Goal: Task Accomplishment & Management: Use online tool/utility

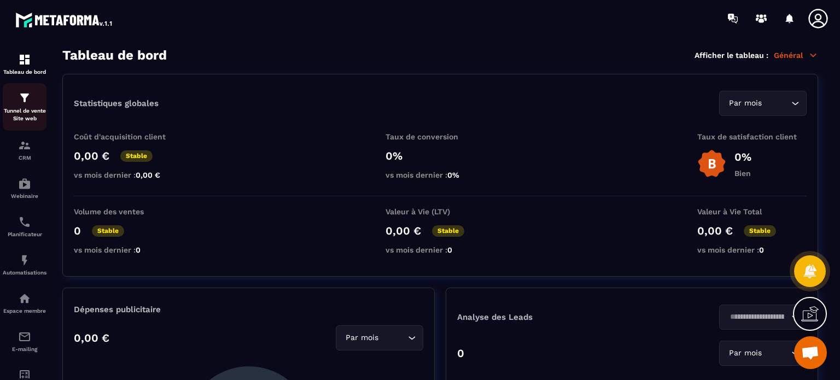
click at [9, 108] on p "Tunnel de vente Site web" at bounding box center [25, 114] width 44 height 15
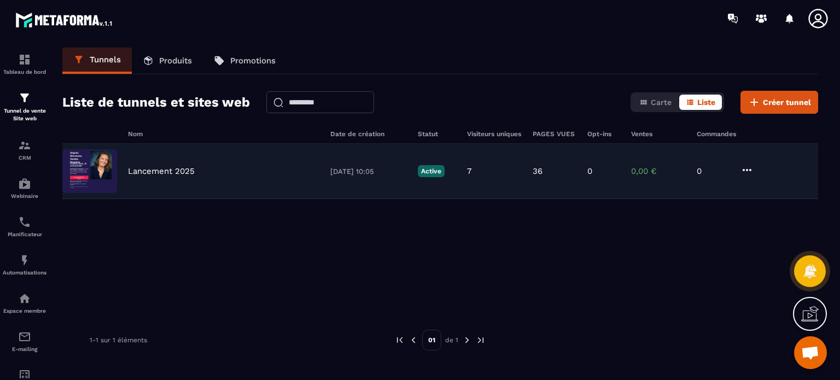
click at [170, 172] on p "Lancement 2025" at bounding box center [161, 171] width 67 height 10
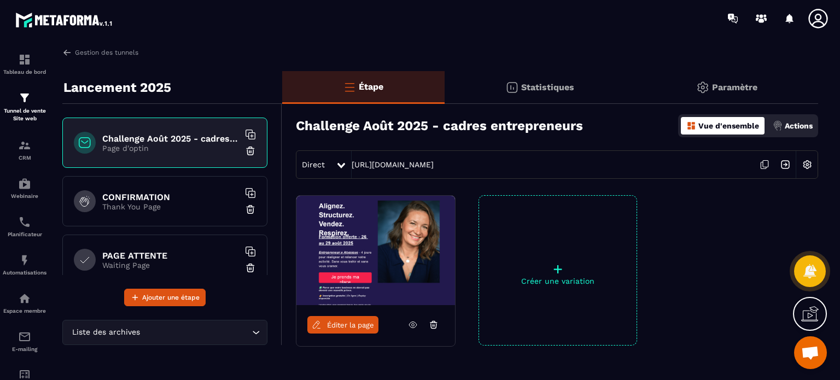
click at [148, 202] on p "Thank You Page" at bounding box center [170, 206] width 137 height 9
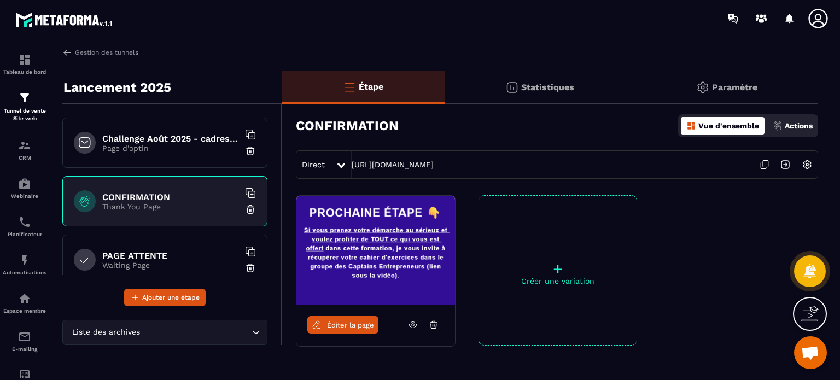
click at [165, 260] on h6 "PAGE ATTENTE" at bounding box center [170, 255] width 137 height 10
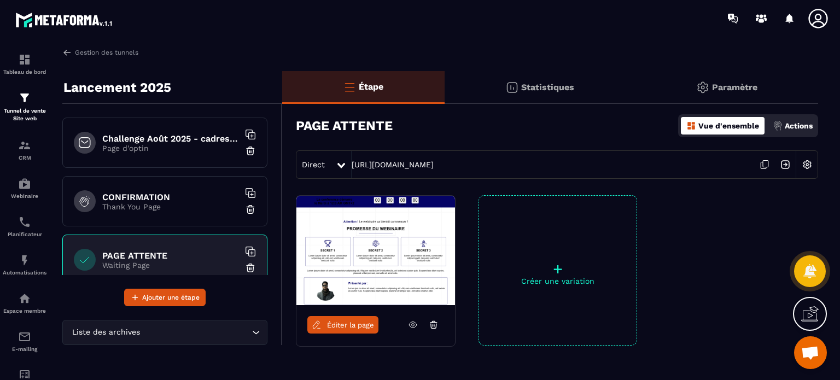
click at [358, 322] on span "Éditer la page" at bounding box center [350, 325] width 47 height 8
